Goal: Information Seeking & Learning: Learn about a topic

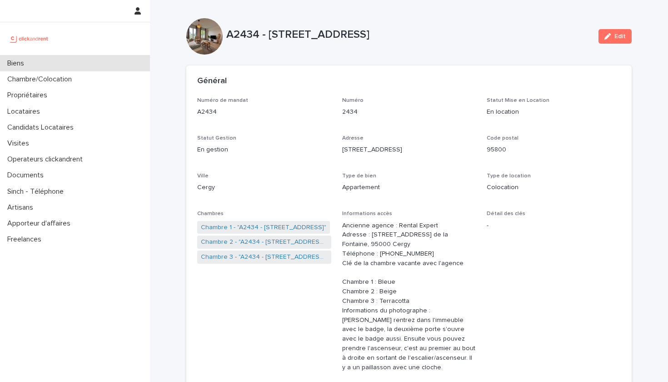
click at [58, 65] on div "Biens" at bounding box center [75, 63] width 150 height 16
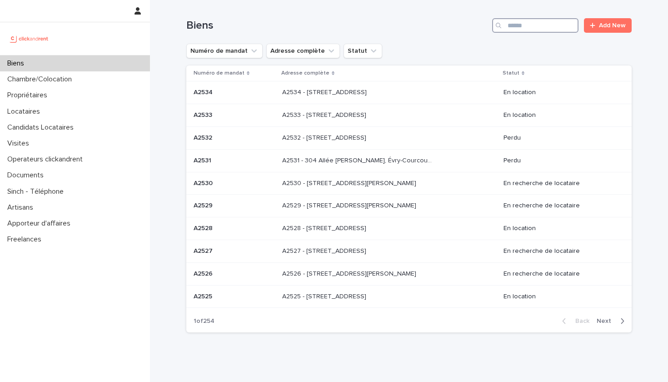
click at [529, 26] on input "Search" at bounding box center [535, 25] width 86 height 15
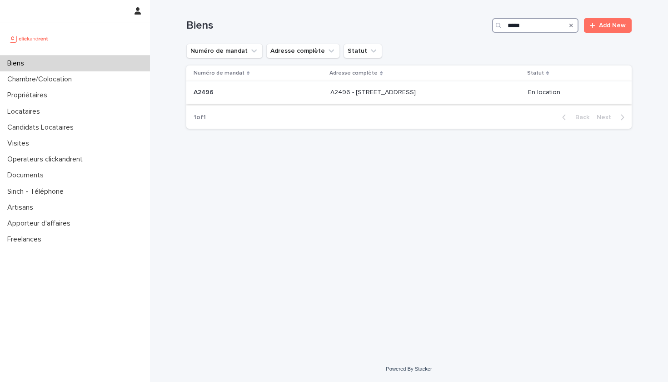
type input "*****"
click at [396, 97] on div "A2496 - [STREET_ADDRESS] - [STREET_ADDRESS]" at bounding box center [425, 92] width 190 height 15
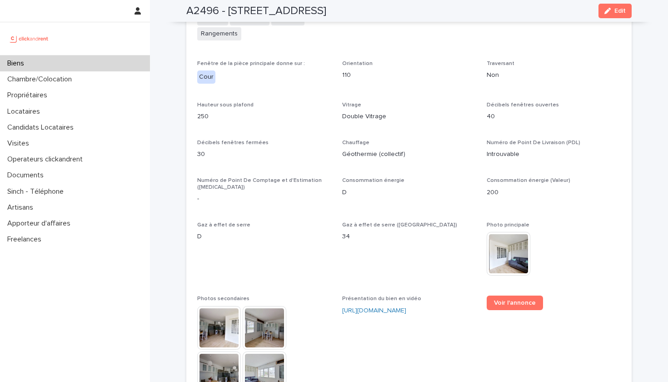
scroll to position [2348, 0]
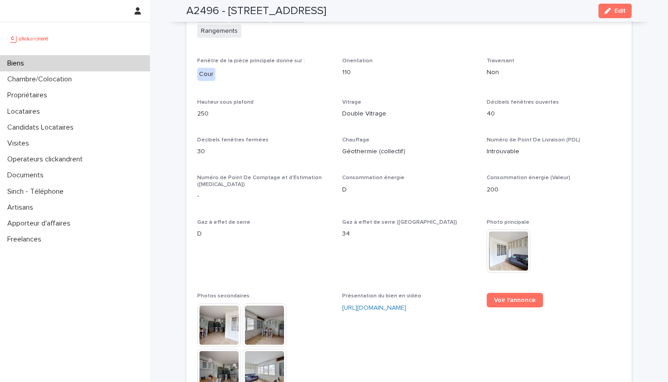
click at [220, 303] on img at bounding box center [219, 325] width 44 height 44
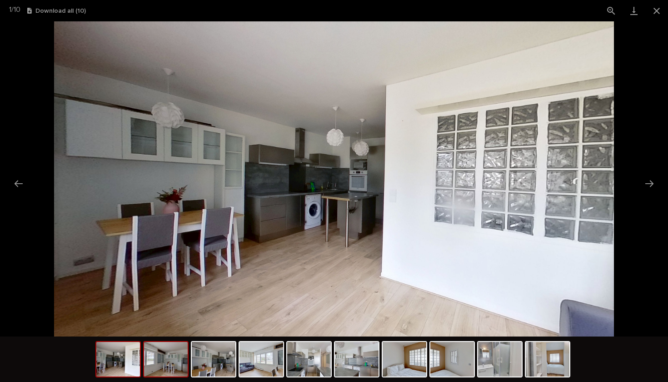
click at [169, 353] on img at bounding box center [166, 359] width 44 height 35
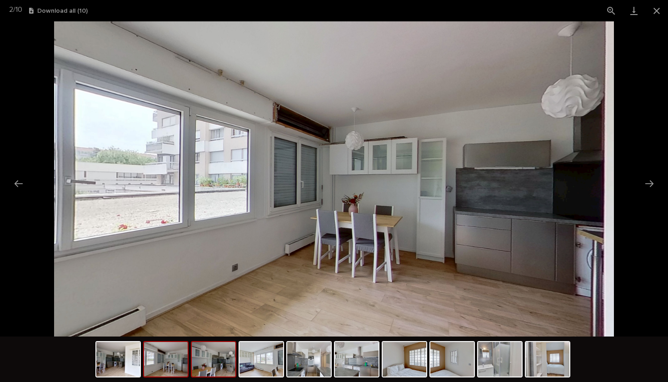
click at [215, 361] on img at bounding box center [214, 359] width 44 height 35
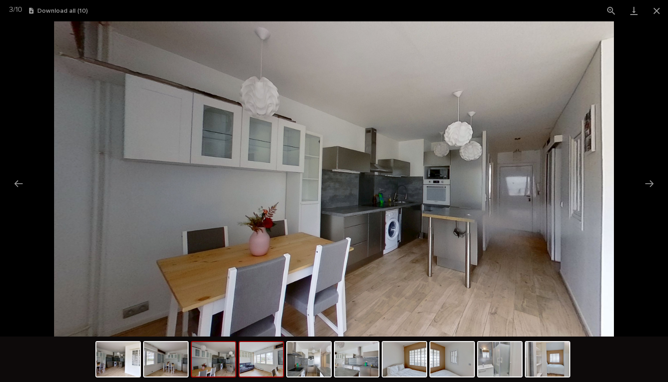
click at [260, 371] on img at bounding box center [262, 359] width 44 height 35
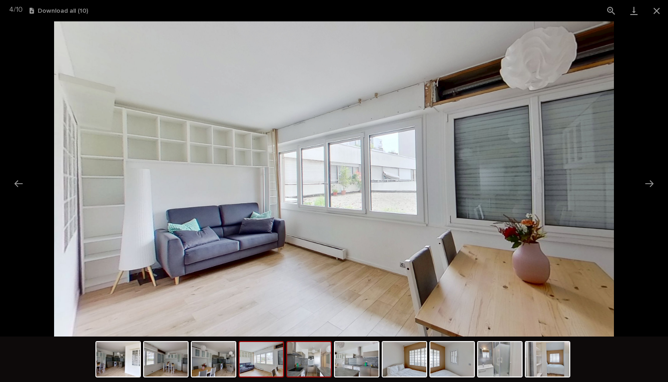
click at [298, 376] on div at bounding box center [308, 359] width 45 height 36
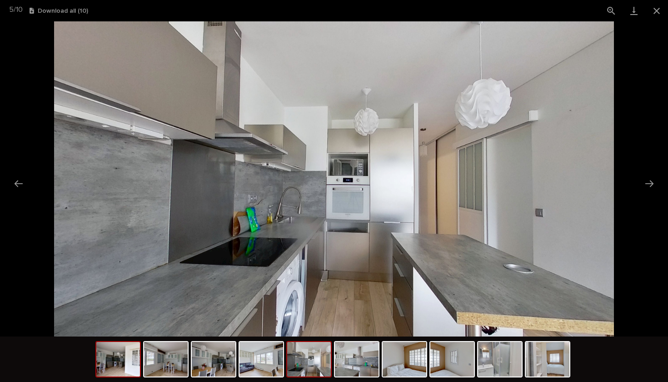
click at [126, 365] on img at bounding box center [118, 359] width 44 height 35
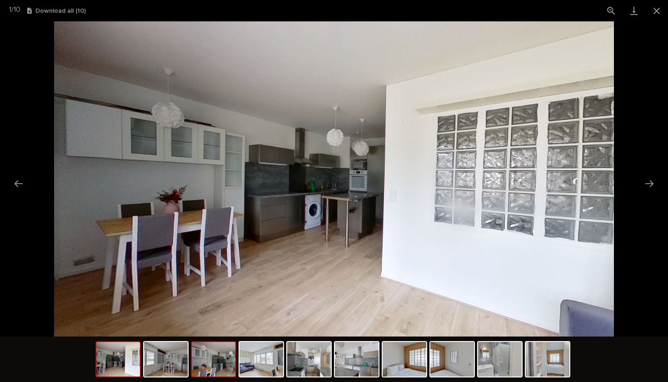
click at [222, 367] on img at bounding box center [214, 359] width 44 height 35
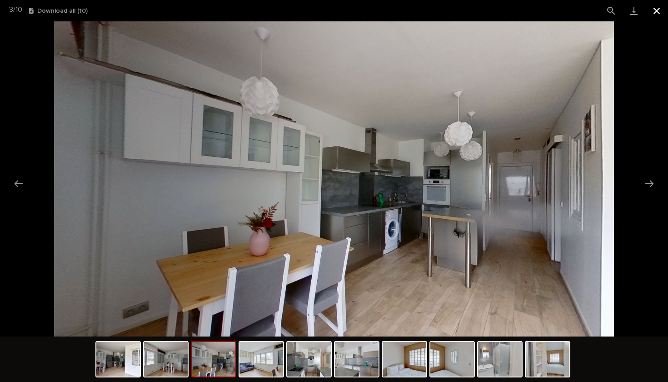
click at [665, 13] on button "Close gallery" at bounding box center [656, 10] width 23 height 21
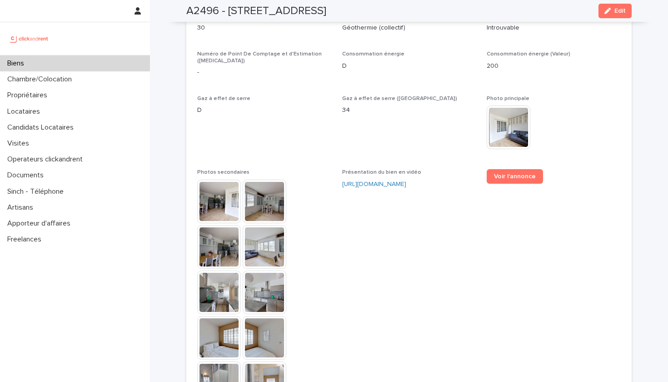
scroll to position [2488, 0]
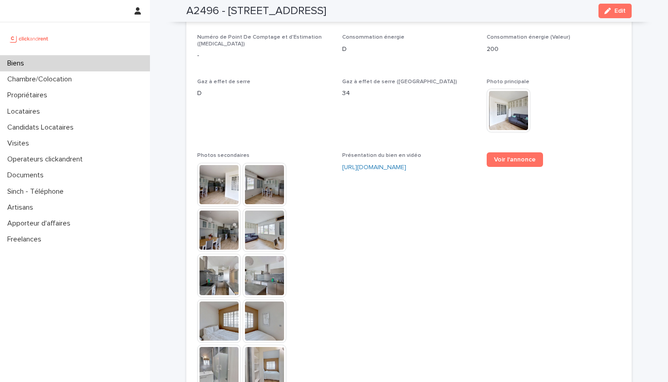
click at [227, 208] on img at bounding box center [219, 230] width 44 height 44
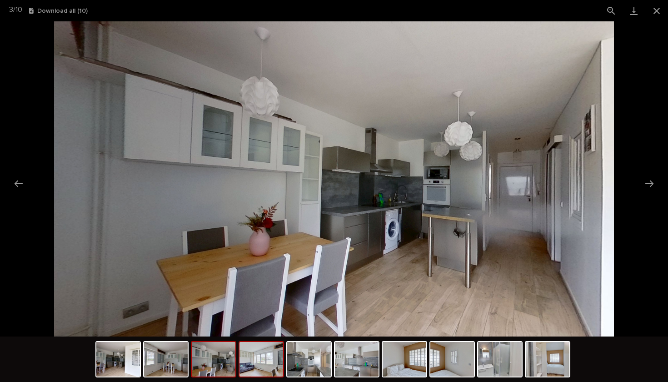
click at [254, 354] on img at bounding box center [262, 359] width 44 height 35
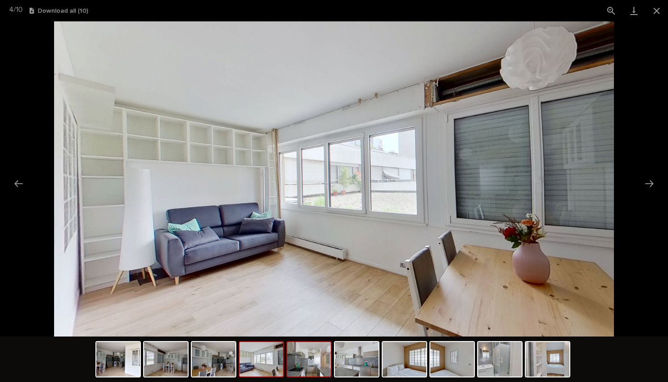
click at [305, 357] on img at bounding box center [309, 359] width 44 height 35
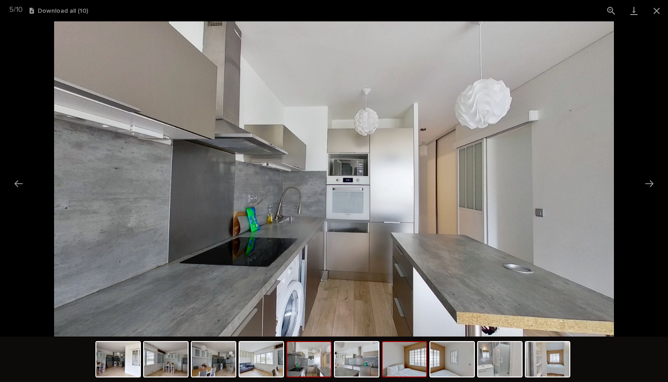
click at [391, 363] on img at bounding box center [405, 359] width 44 height 35
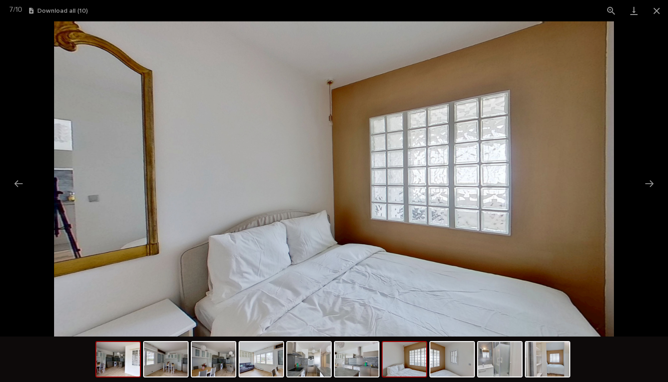
click at [125, 359] on img at bounding box center [118, 359] width 44 height 35
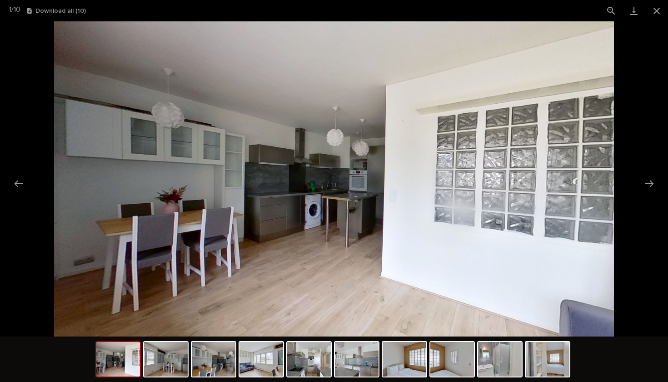
click at [189, 359] on div at bounding box center [333, 360] width 477 height 48
click at [200, 361] on img at bounding box center [214, 359] width 44 height 35
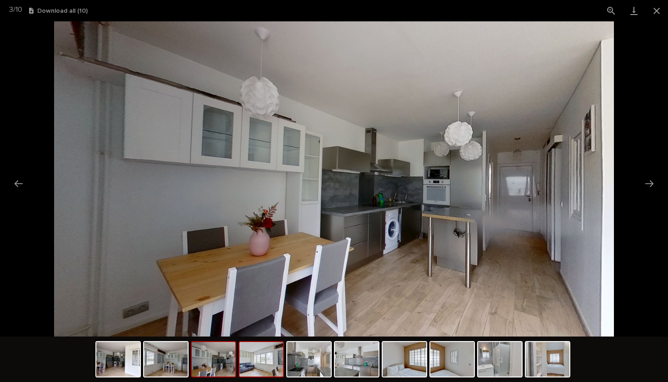
click at [252, 359] on img at bounding box center [262, 359] width 44 height 35
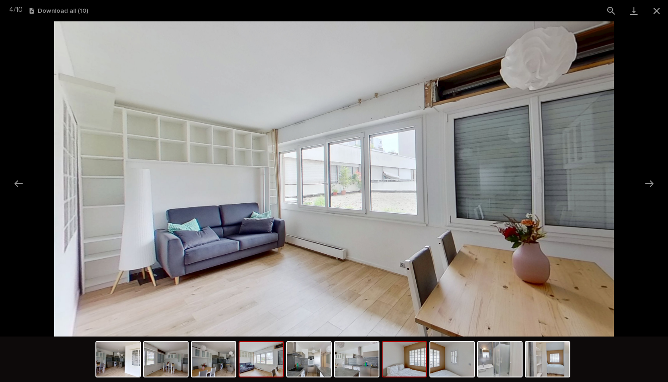
click at [409, 364] on img at bounding box center [405, 359] width 44 height 35
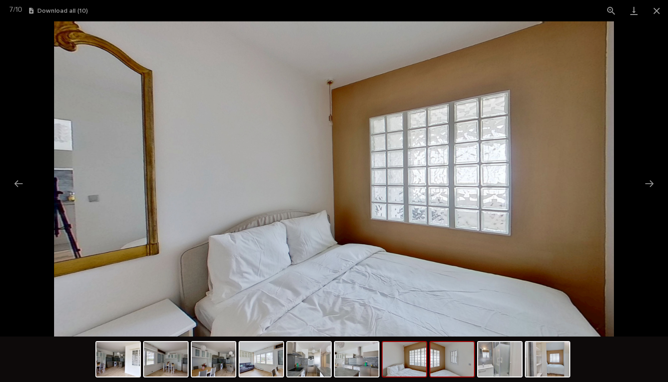
click at [450, 363] on img at bounding box center [452, 359] width 44 height 35
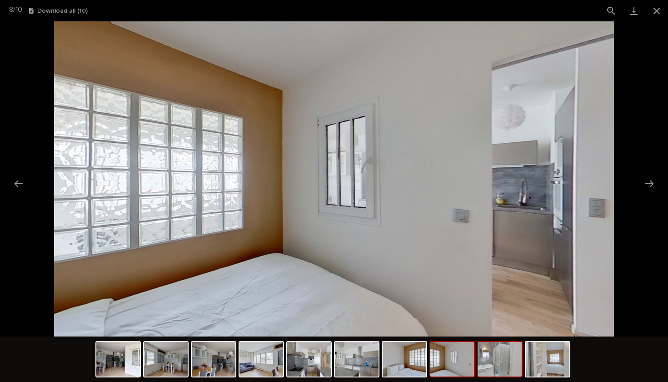
click at [504, 357] on img at bounding box center [500, 359] width 44 height 35
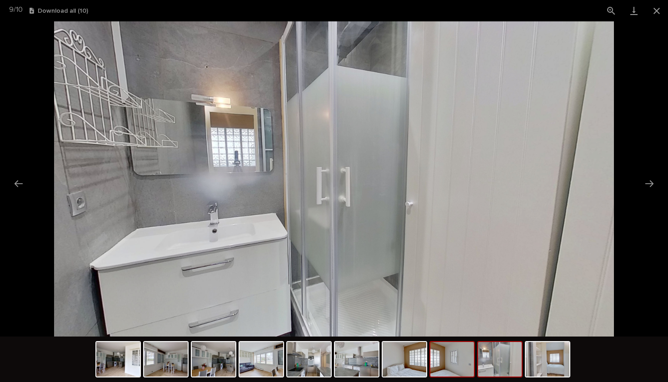
click at [453, 368] on img at bounding box center [452, 359] width 44 height 35
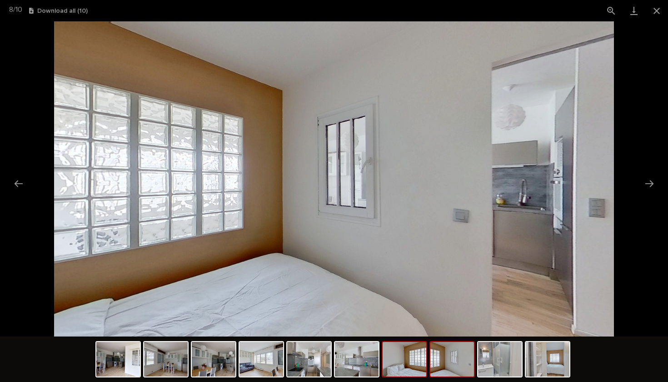
click at [418, 372] on img at bounding box center [405, 359] width 44 height 35
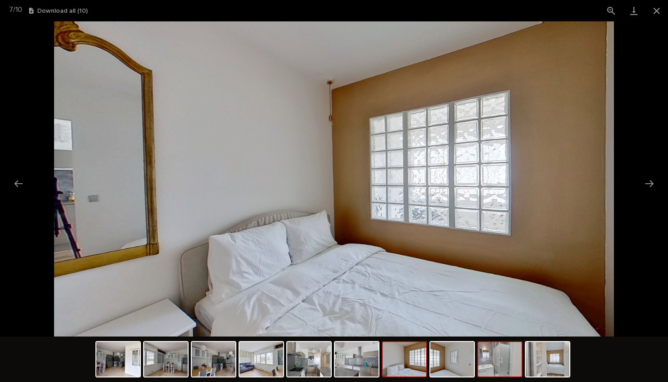
click at [495, 360] on img at bounding box center [500, 359] width 44 height 35
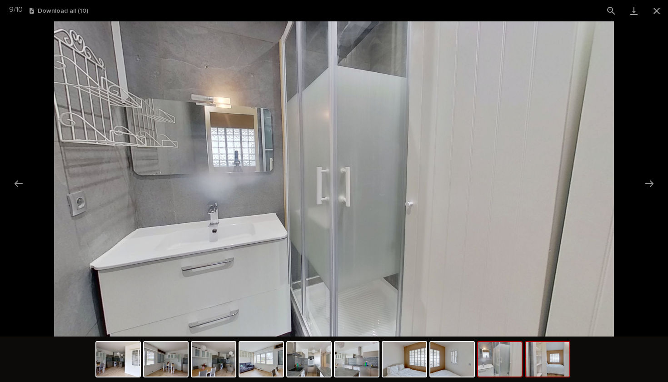
click at [546, 358] on img at bounding box center [548, 359] width 44 height 35
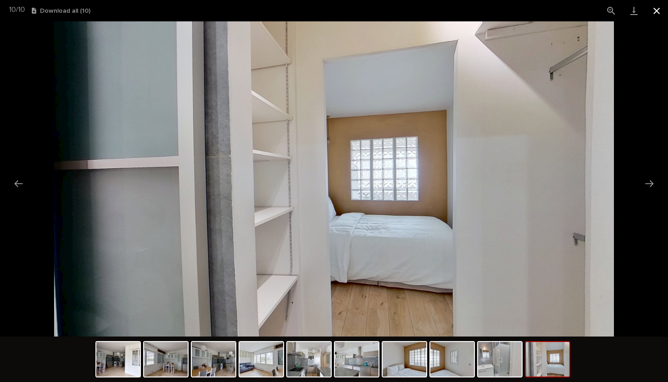
click at [663, 14] on button "Close gallery" at bounding box center [656, 10] width 23 height 21
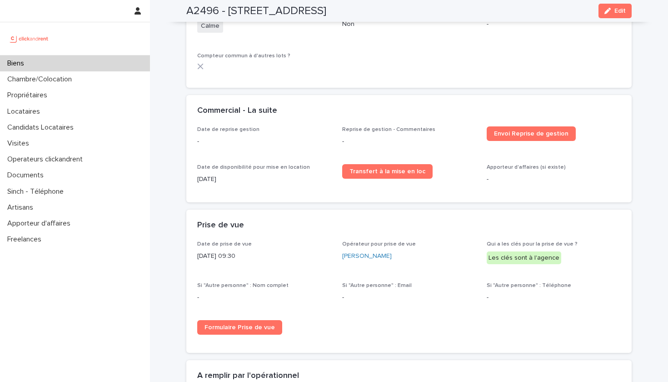
scroll to position [1525, 0]
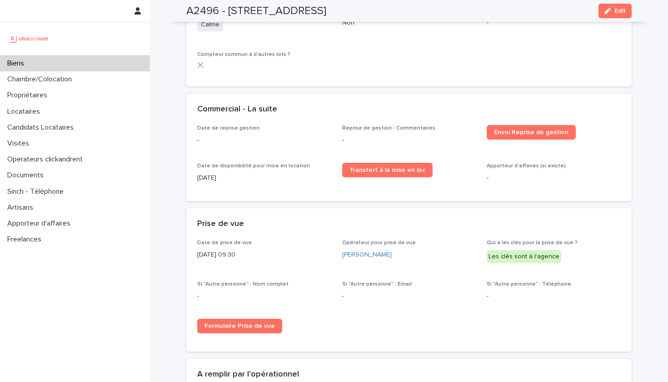
click at [65, 59] on div "Biens" at bounding box center [75, 63] width 150 height 16
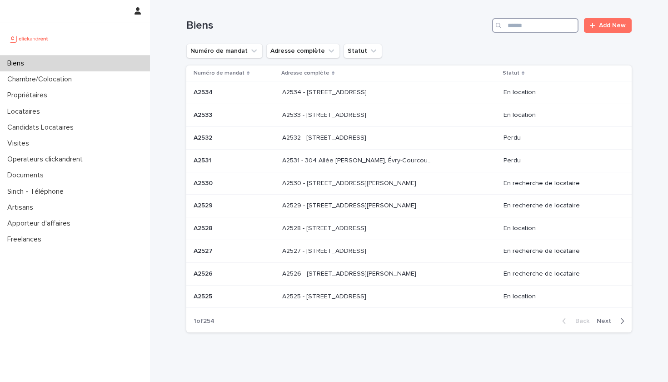
click at [505, 28] on input "Search" at bounding box center [535, 25] width 86 height 15
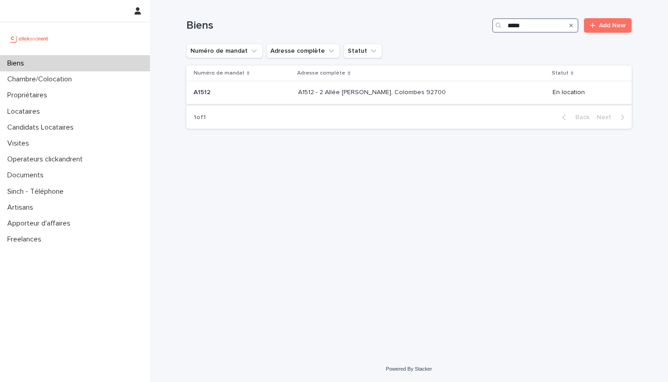
type input "*****"
click at [414, 96] on div "A1512 - 2 Allée [PERSON_NAME], Colombes 92700 A1512 - 2 [GEOGRAPHIC_DATA][PERSO…" at bounding box center [421, 92] width 247 height 15
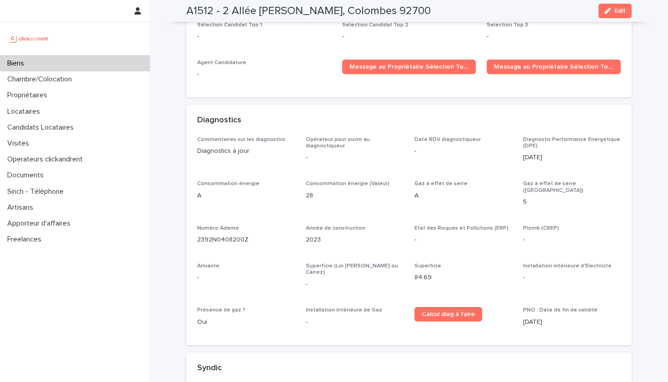
scroll to position [2792, 0]
